Goal: Check status

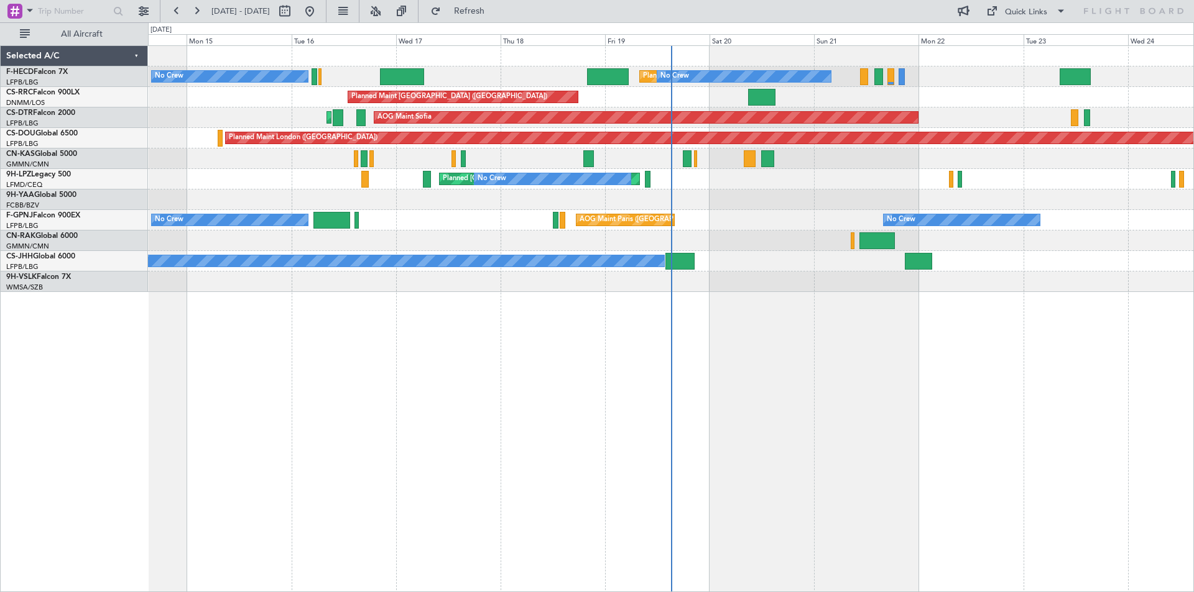
click at [592, 277] on div "Planned Maint [GEOGRAPHIC_DATA] ([GEOGRAPHIC_DATA]) No Crew No Crew No Crew Pla…" at bounding box center [670, 169] width 1045 height 246
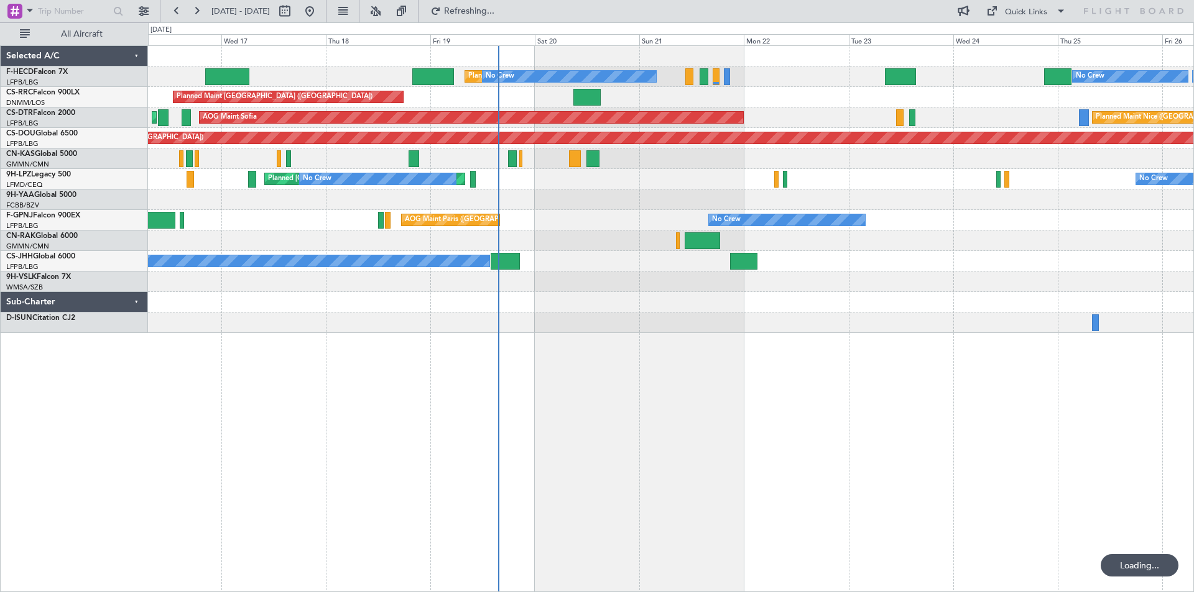
click at [553, 236] on div "Planned Maint [GEOGRAPHIC_DATA] ([GEOGRAPHIC_DATA]) No Crew Planned Maint [GEOG…" at bounding box center [670, 189] width 1045 height 287
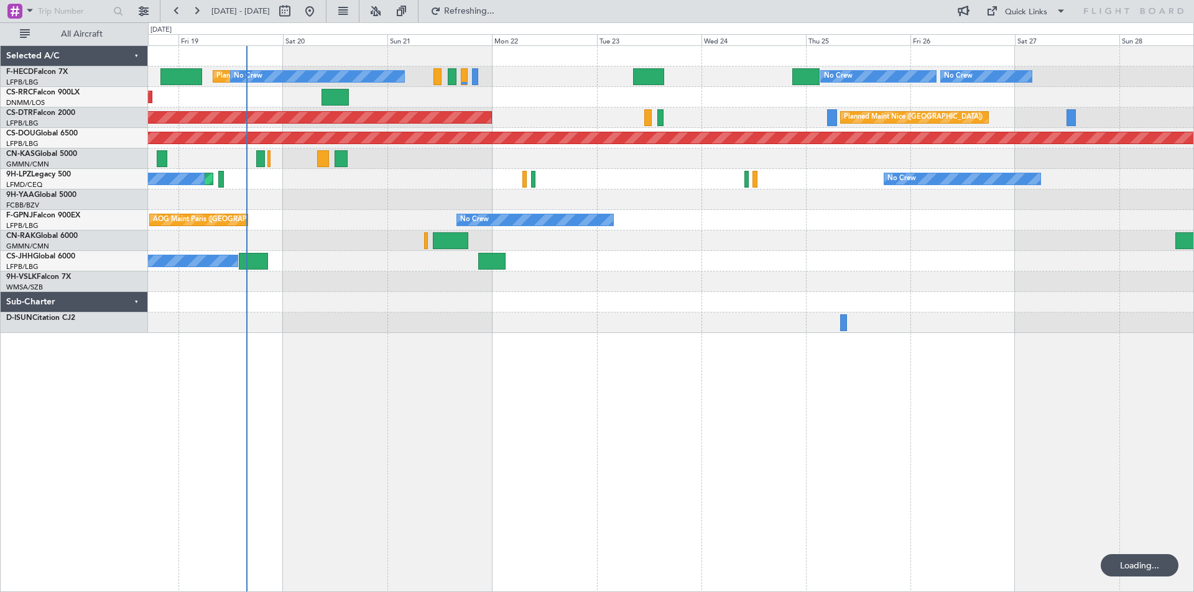
click at [473, 354] on div "Planned Maint [GEOGRAPHIC_DATA] ([GEOGRAPHIC_DATA]) No Crew Planned Maint [GEOG…" at bounding box center [671, 318] width 1046 height 547
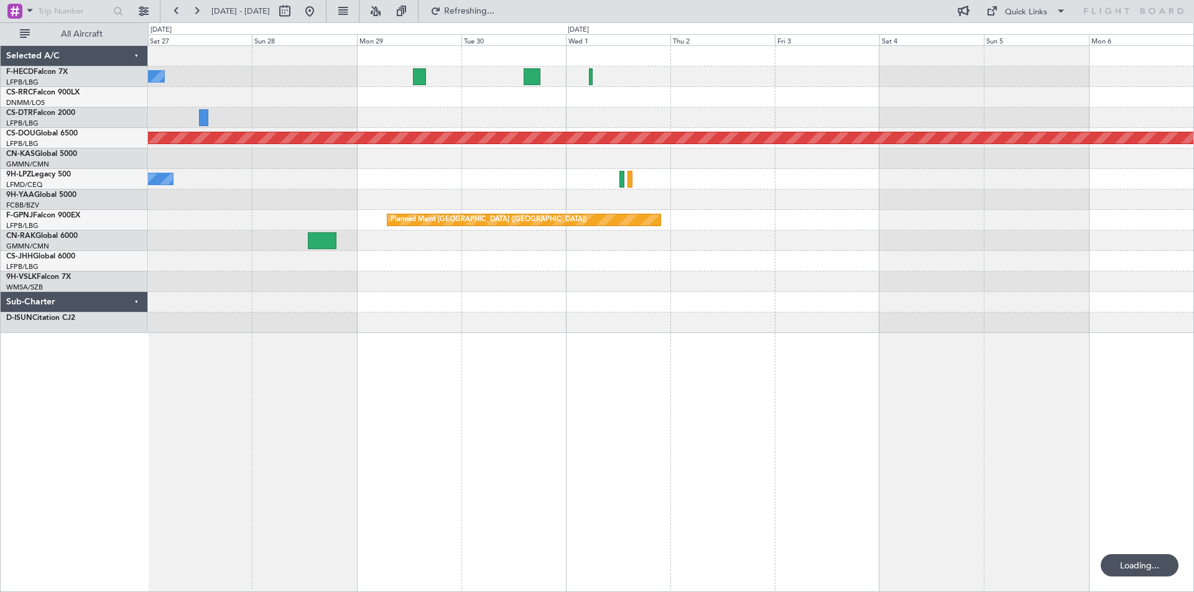
click at [485, 347] on div "No Crew No Crew Planned Maint [GEOGRAPHIC_DATA] ([GEOGRAPHIC_DATA]) [GEOGRAPHIC…" at bounding box center [671, 318] width 1046 height 547
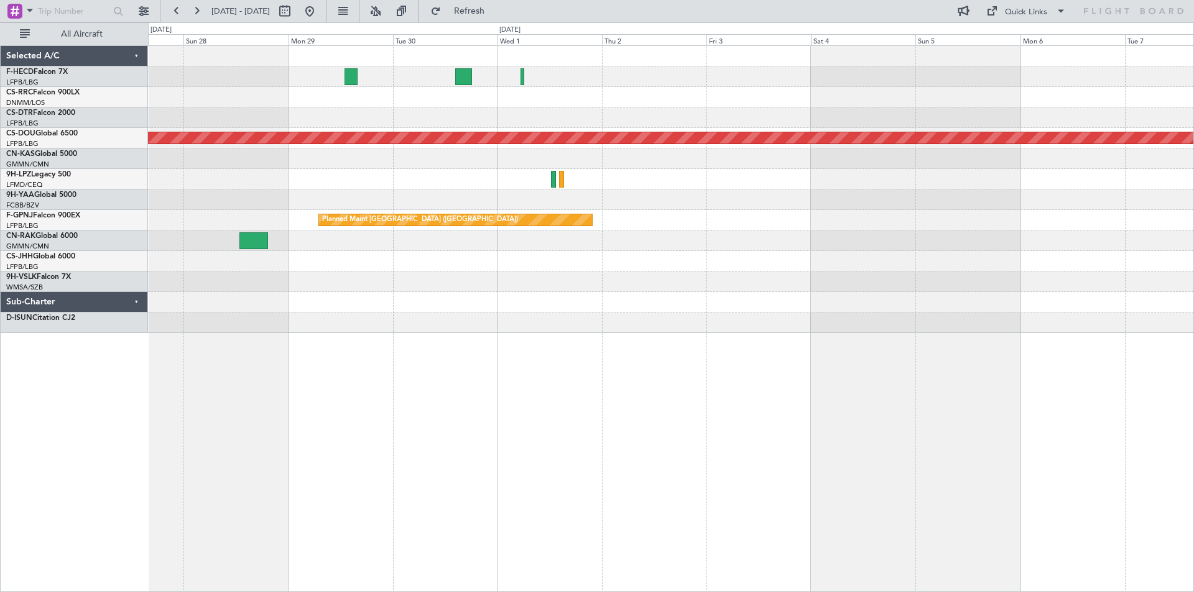
click at [285, 382] on div "No Crew Planned Maint [GEOGRAPHIC_DATA] ([GEOGRAPHIC_DATA]) No Crew [GEOGRAPHIC…" at bounding box center [671, 318] width 1046 height 547
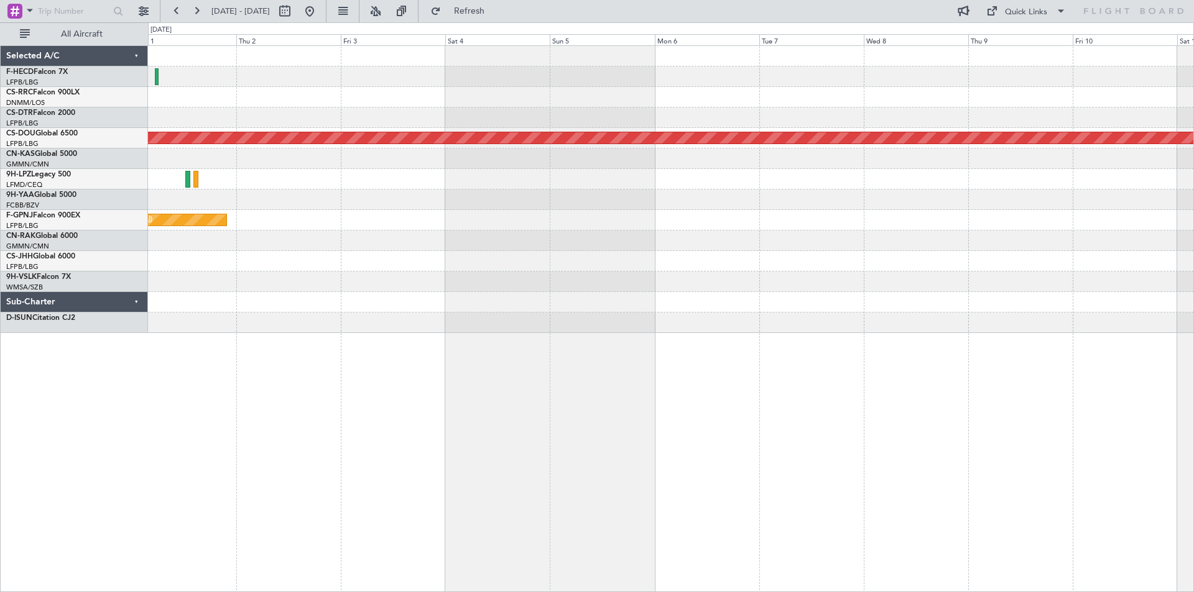
click at [244, 403] on div "Planned Maint London ([GEOGRAPHIC_DATA]) Planned Maint [GEOGRAPHIC_DATA] ([GEOG…" at bounding box center [671, 318] width 1046 height 547
